Goal: Transaction & Acquisition: Purchase product/service

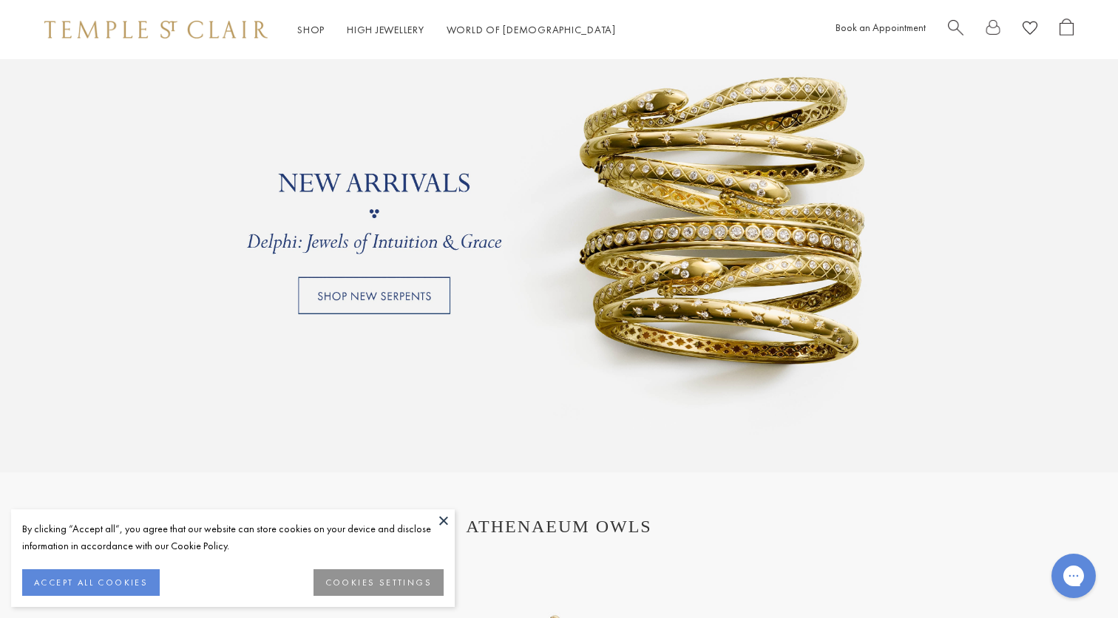
scroll to position [1281, 0]
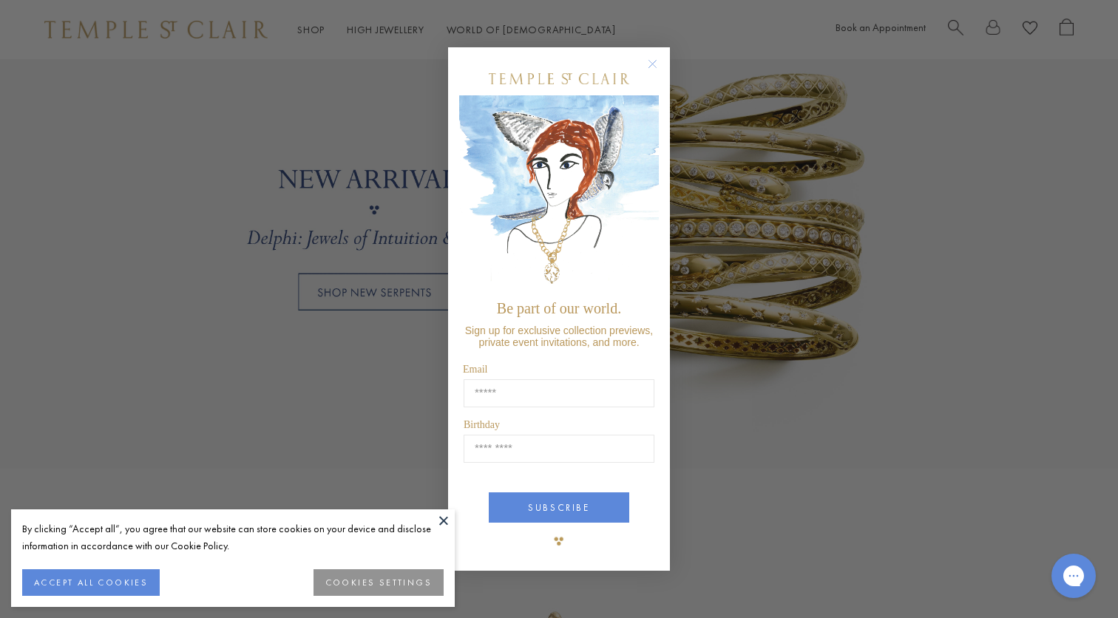
click at [651, 61] on circle "Close dialog" at bounding box center [653, 64] width 18 height 18
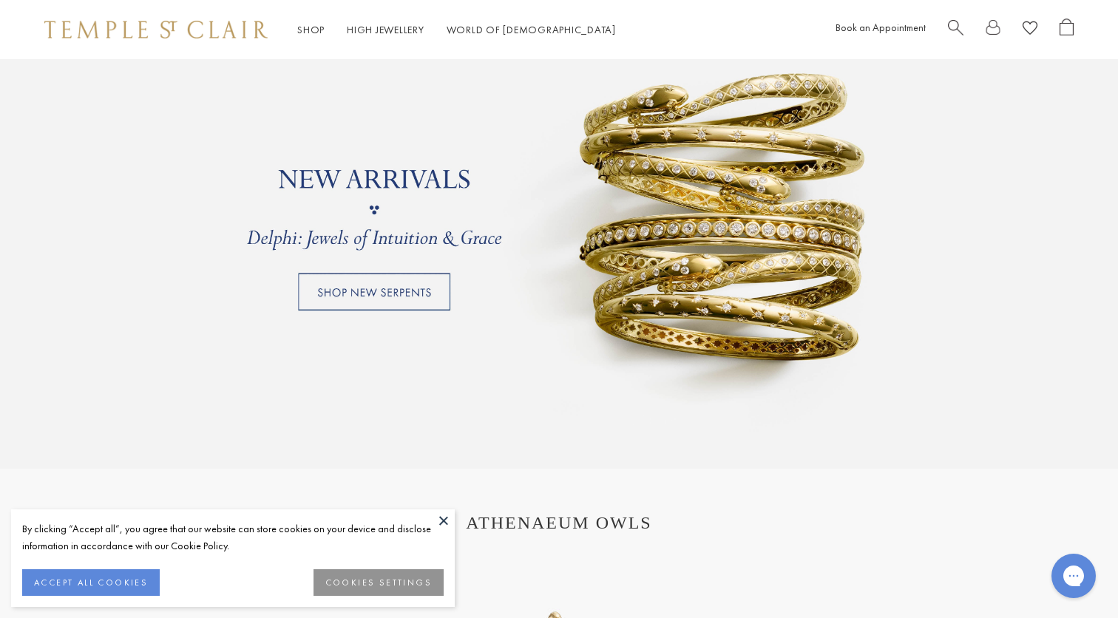
click at [390, 292] on link at bounding box center [559, 209] width 1118 height 517
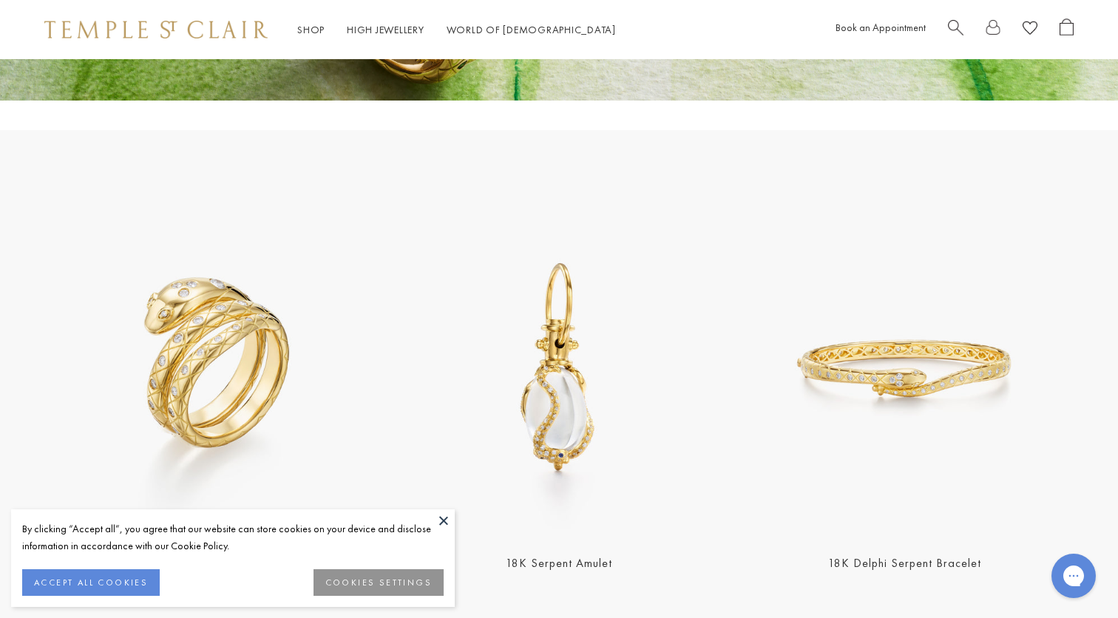
scroll to position [370, 0]
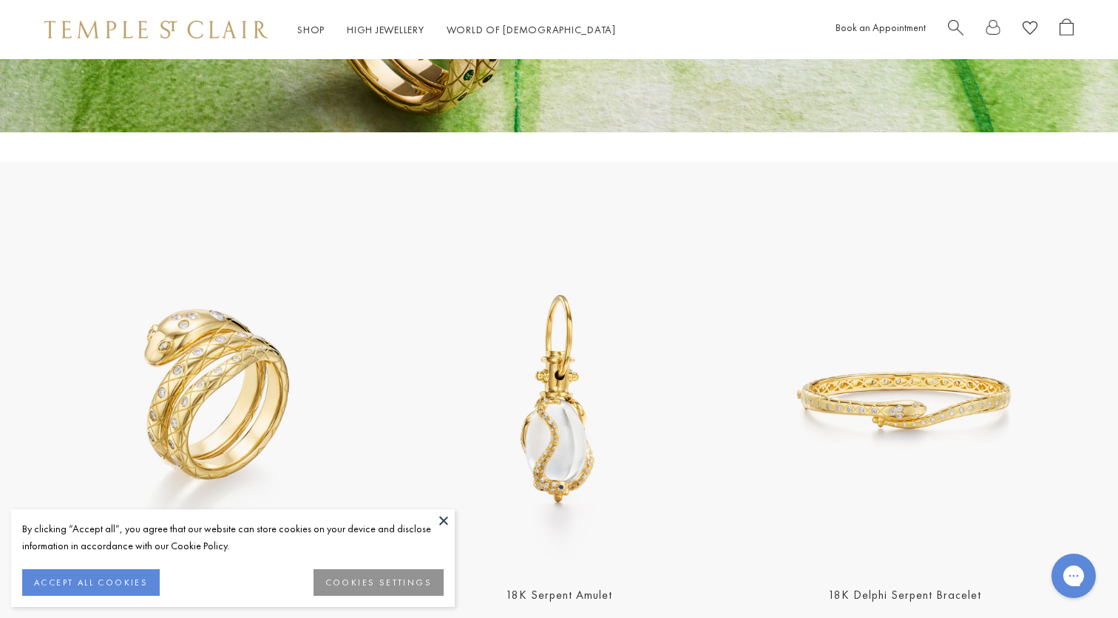
click at [257, 403] on img at bounding box center [212, 400] width 337 height 337
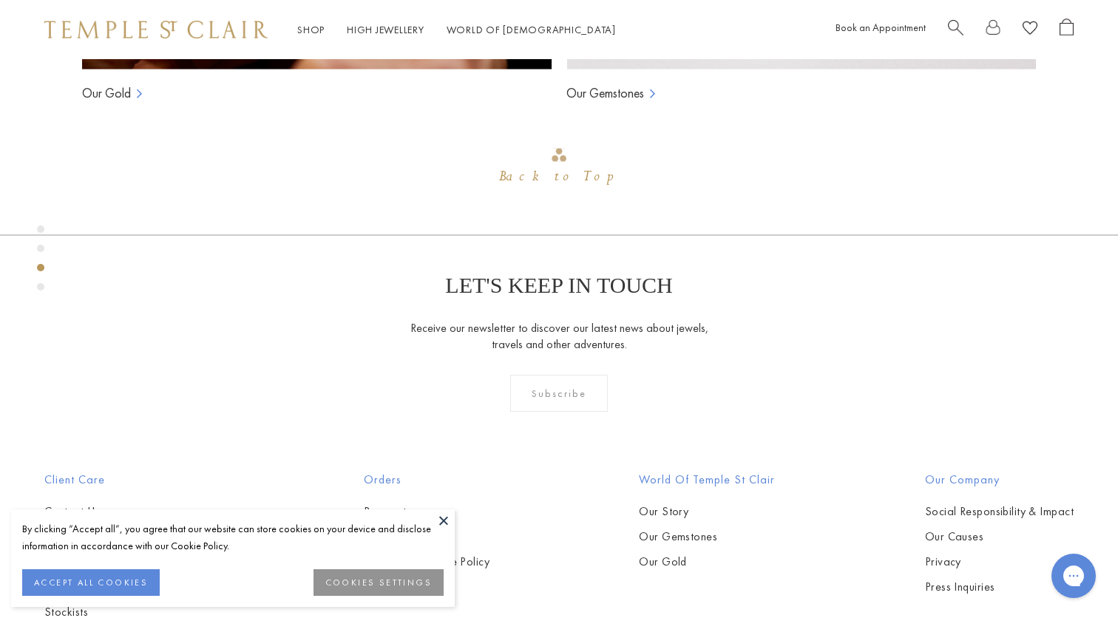
scroll to position [1420, 0]
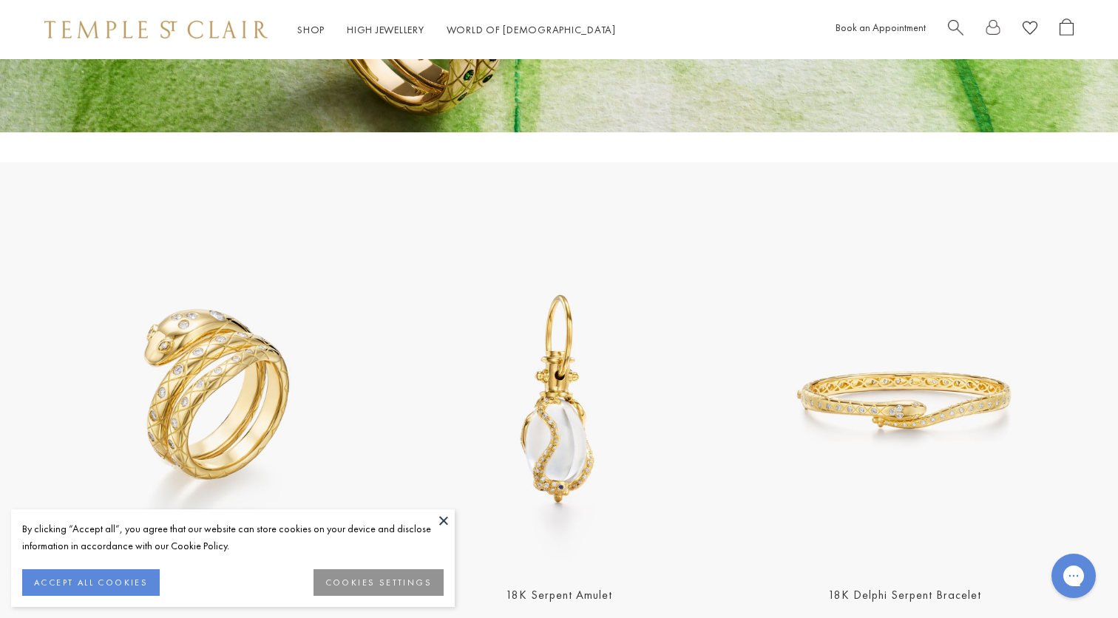
click at [444, 516] on button at bounding box center [443, 520] width 22 height 22
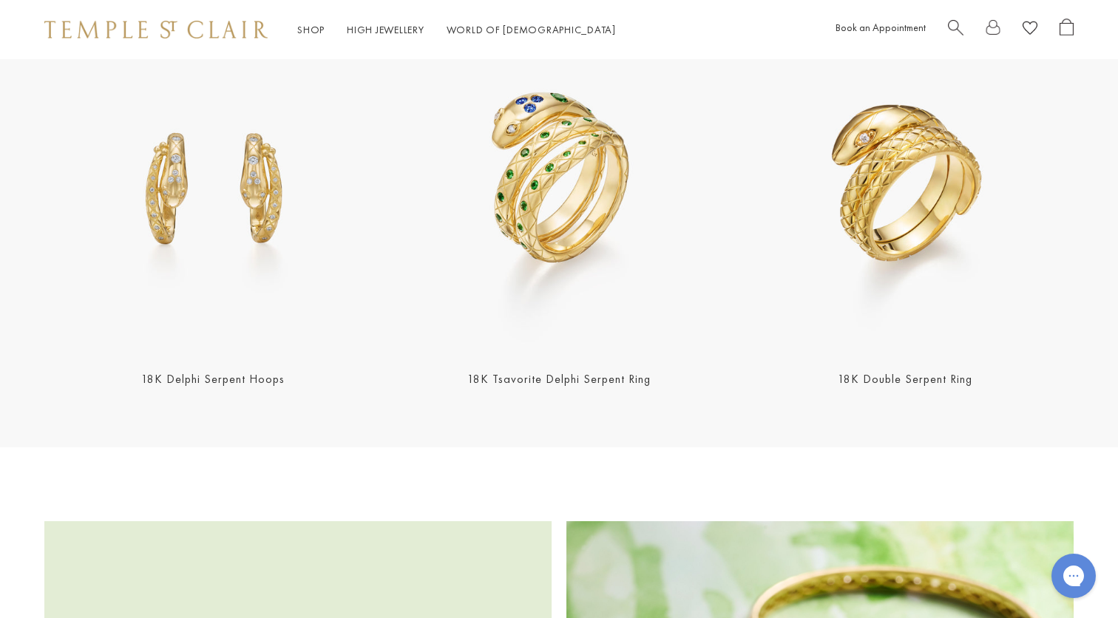
scroll to position [1688, 0]
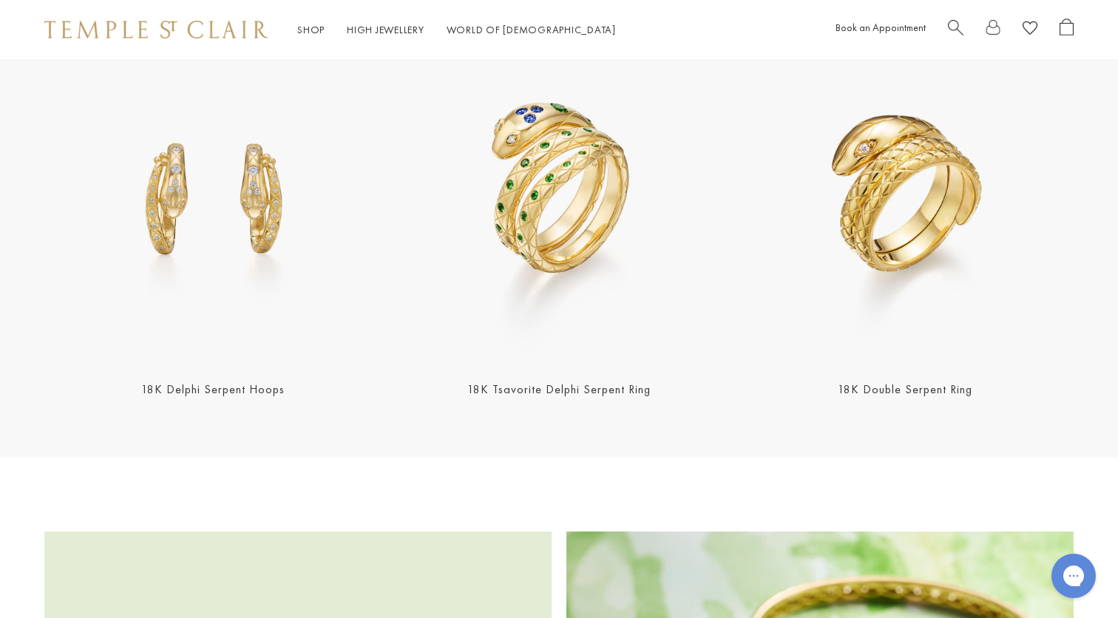
click at [888, 182] on img at bounding box center [904, 195] width 337 height 337
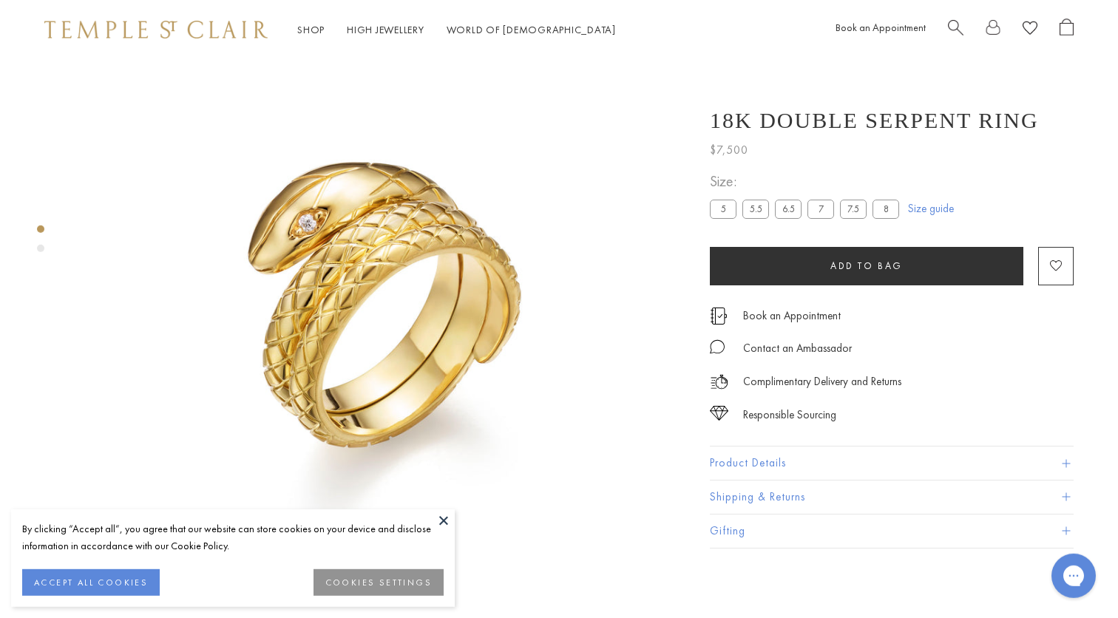
scroll to position [59, 0]
